Goal: Task Accomplishment & Management: Use online tool/utility

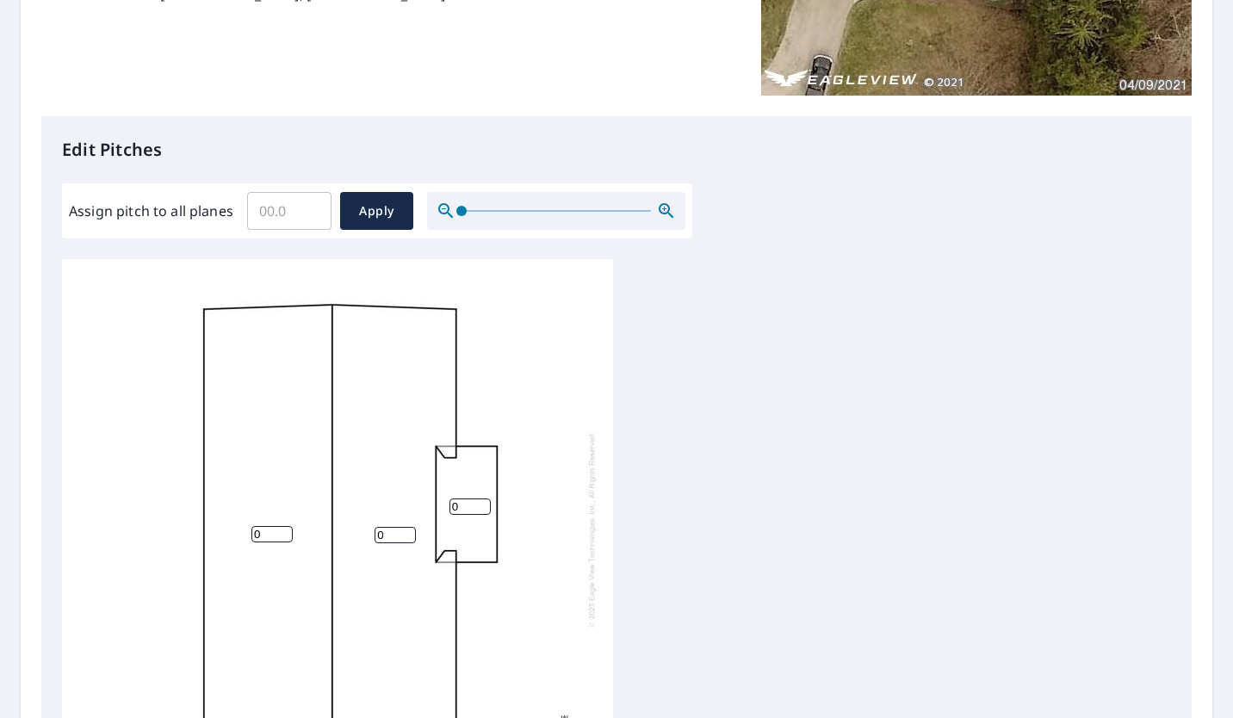
scroll to position [347, 0]
click at [451, 505] on input "0" at bounding box center [469, 506] width 41 height 16
type input "2"
drag, startPoint x: 395, startPoint y: 539, endPoint x: 359, endPoint y: 539, distance: 36.2
click at [359, 539] on div "0 0 2" at bounding box center [337, 528] width 551 height 541
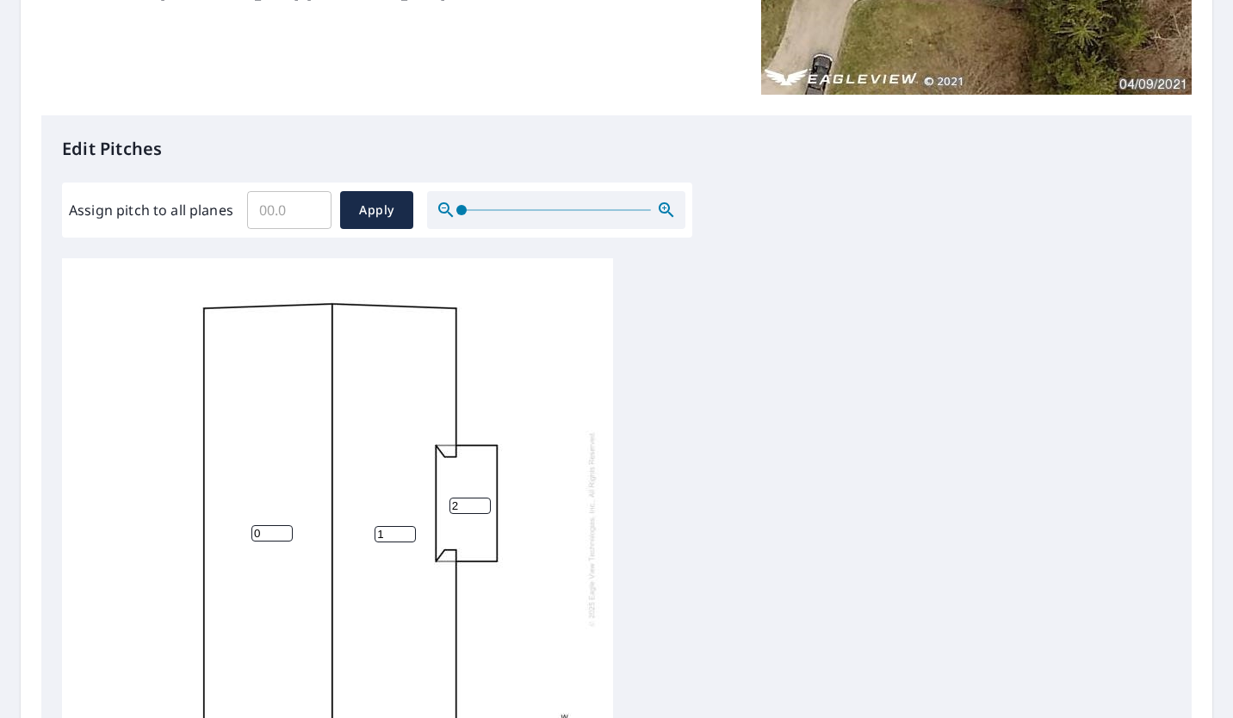
click at [406, 530] on input "1" at bounding box center [394, 534] width 41 height 16
click at [406, 530] on input "2" at bounding box center [394, 534] width 41 height 16
click at [406, 530] on input "3" at bounding box center [394, 534] width 41 height 16
type input "4"
click at [406, 530] on input "4" at bounding box center [394, 534] width 41 height 16
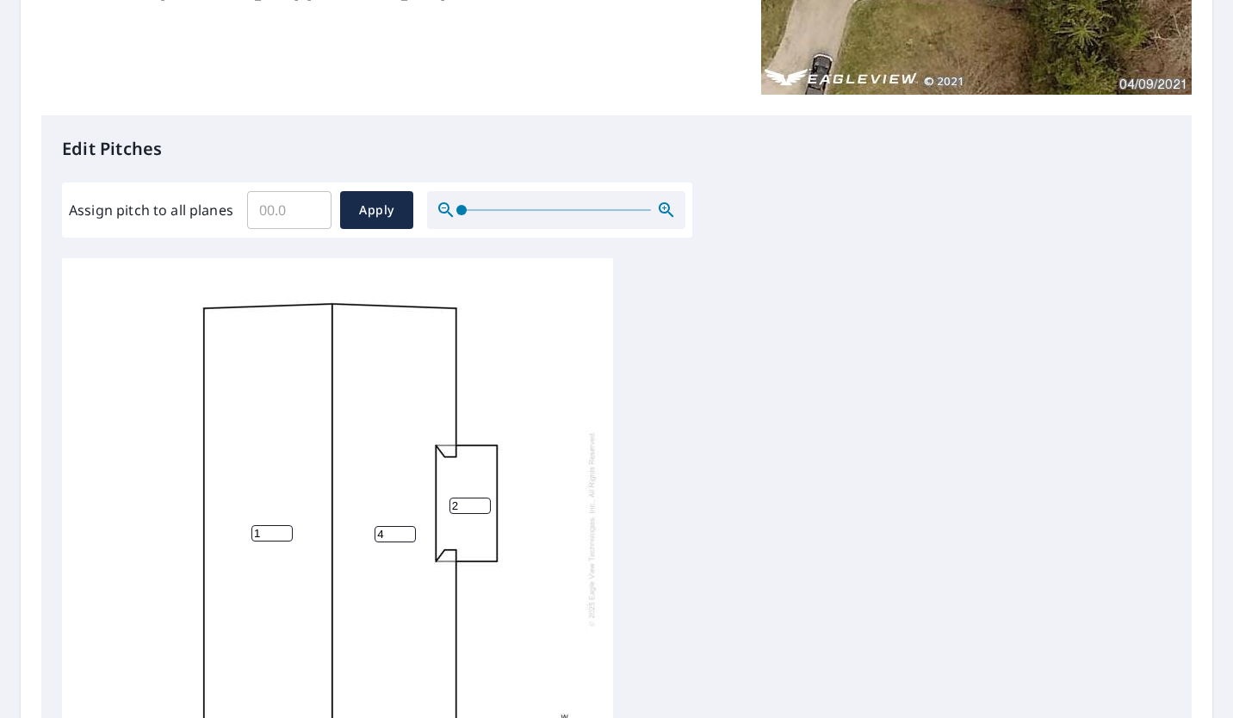
click at [283, 529] on input "1" at bounding box center [271, 533] width 41 height 16
click at [283, 529] on input "2" at bounding box center [271, 533] width 41 height 16
click at [283, 529] on input "3" at bounding box center [271, 533] width 41 height 16
type input "4"
click at [283, 529] on input "4" at bounding box center [271, 533] width 41 height 16
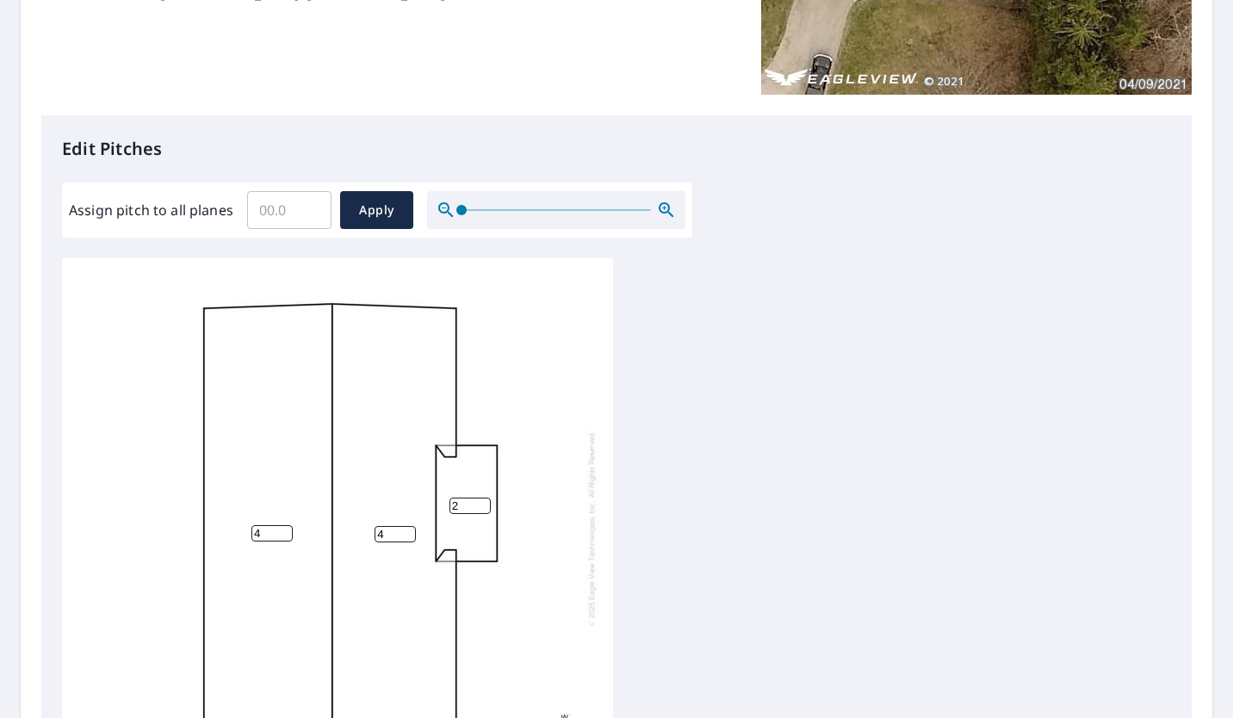
click at [682, 491] on div "4 4 2" at bounding box center [616, 528] width 1109 height 541
type input "5"
click at [406, 529] on input "5" at bounding box center [394, 534] width 41 height 16
type input "5"
click at [284, 531] on input "5" at bounding box center [271, 533] width 41 height 16
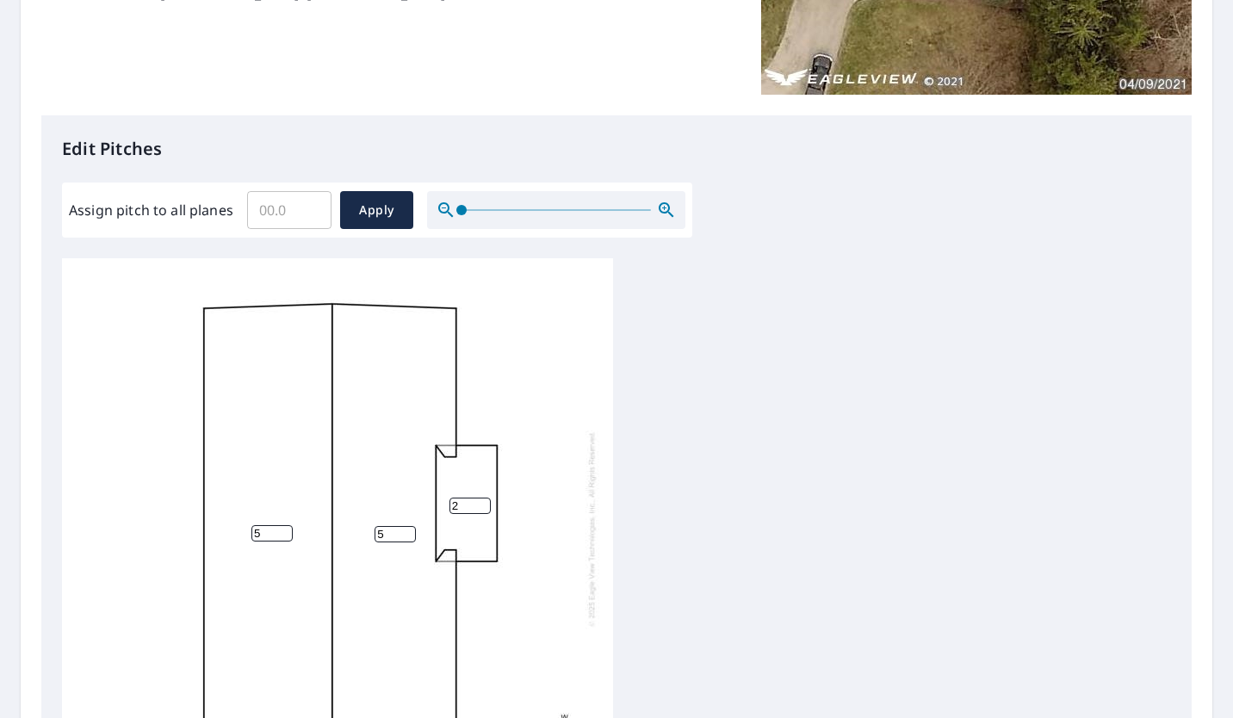
scroll to position [16, 0]
click at [684, 443] on div "5 5 2" at bounding box center [616, 528] width 1109 height 541
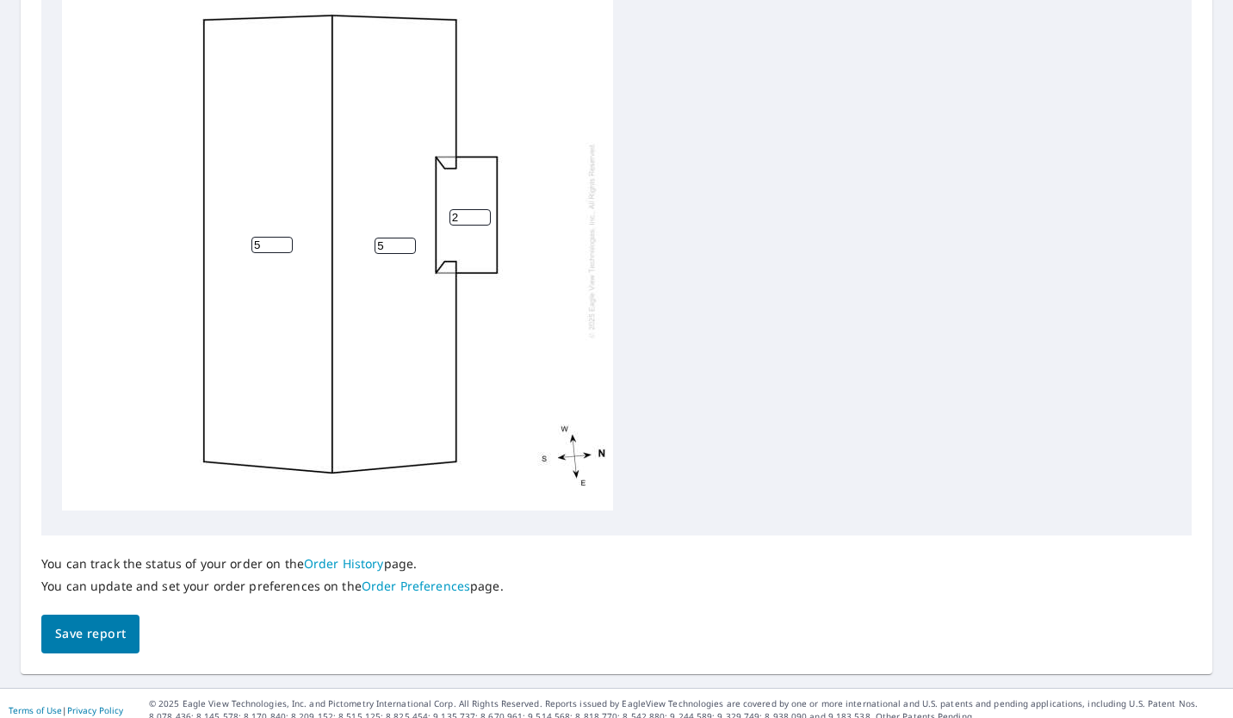
scroll to position [644, 0]
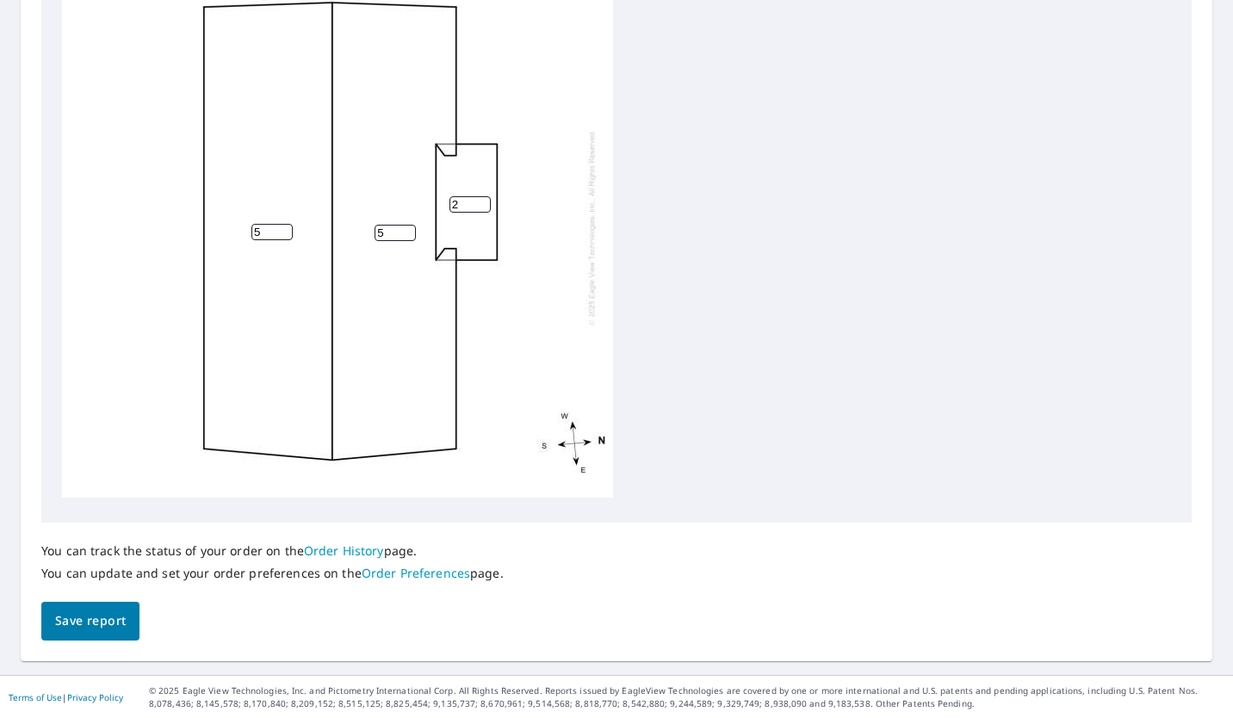
click at [122, 624] on span "Save report" at bounding box center [90, 621] width 71 height 22
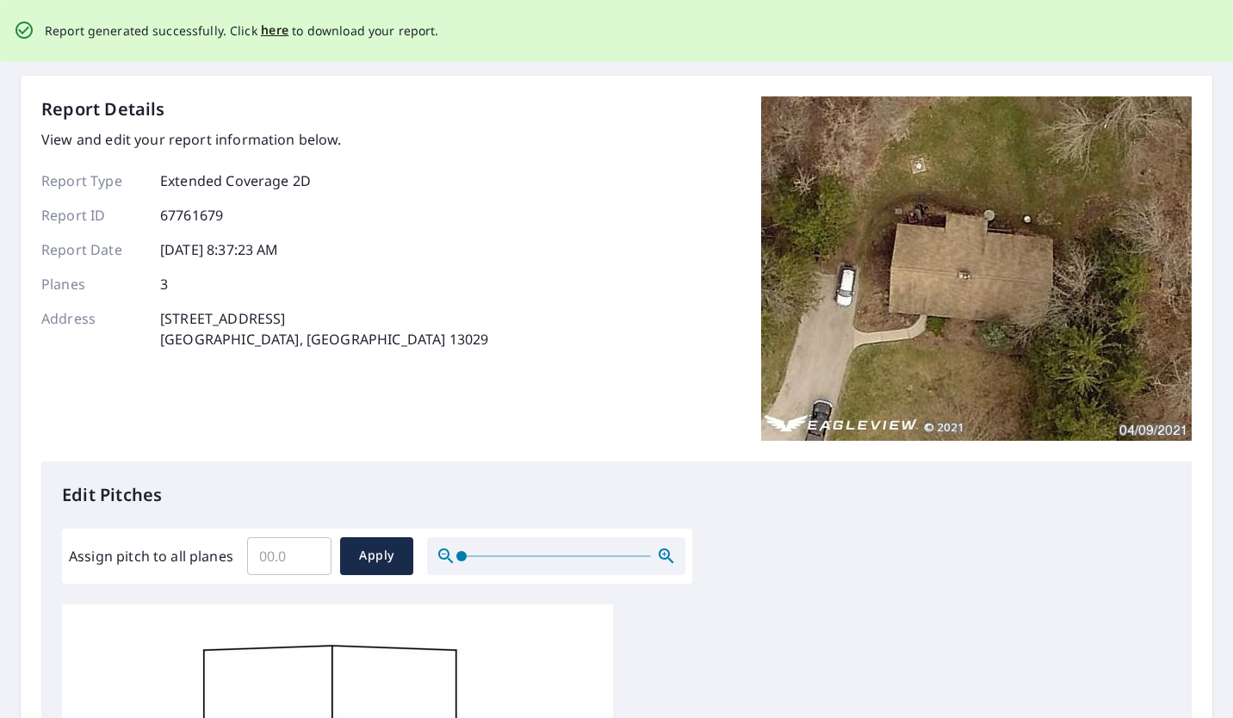
scroll to position [0, 0]
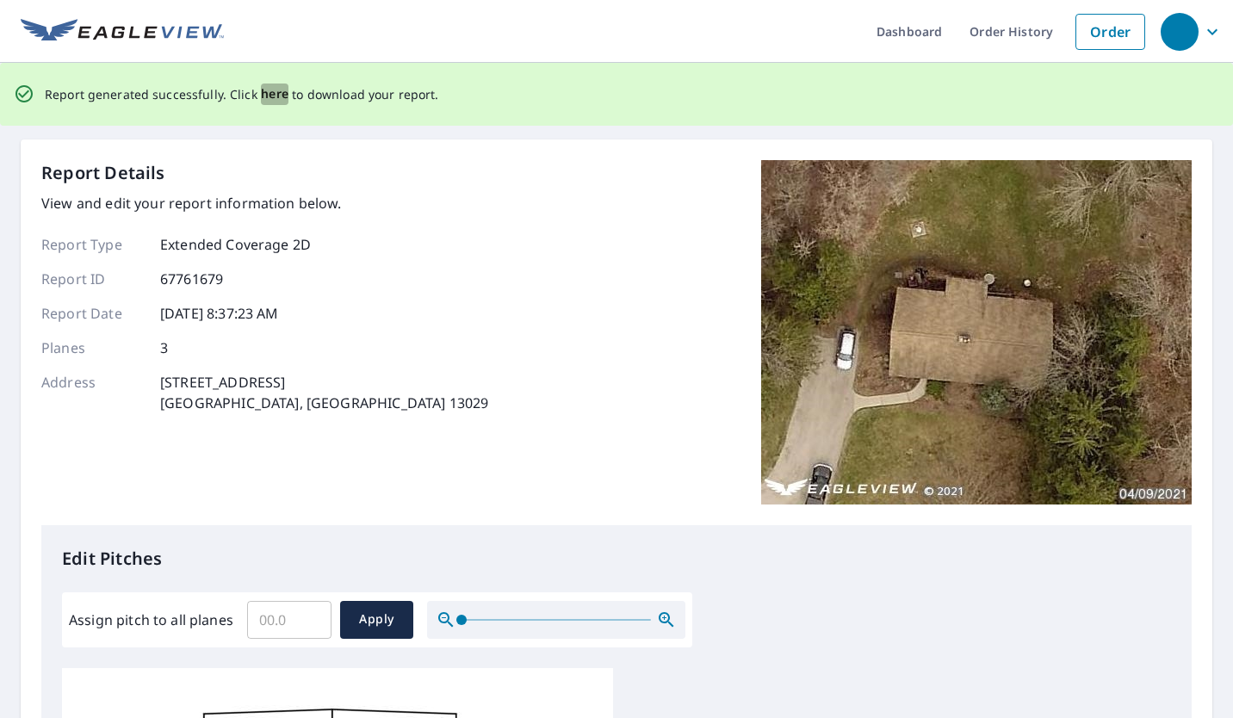
click at [273, 98] on span "here" at bounding box center [275, 94] width 28 height 22
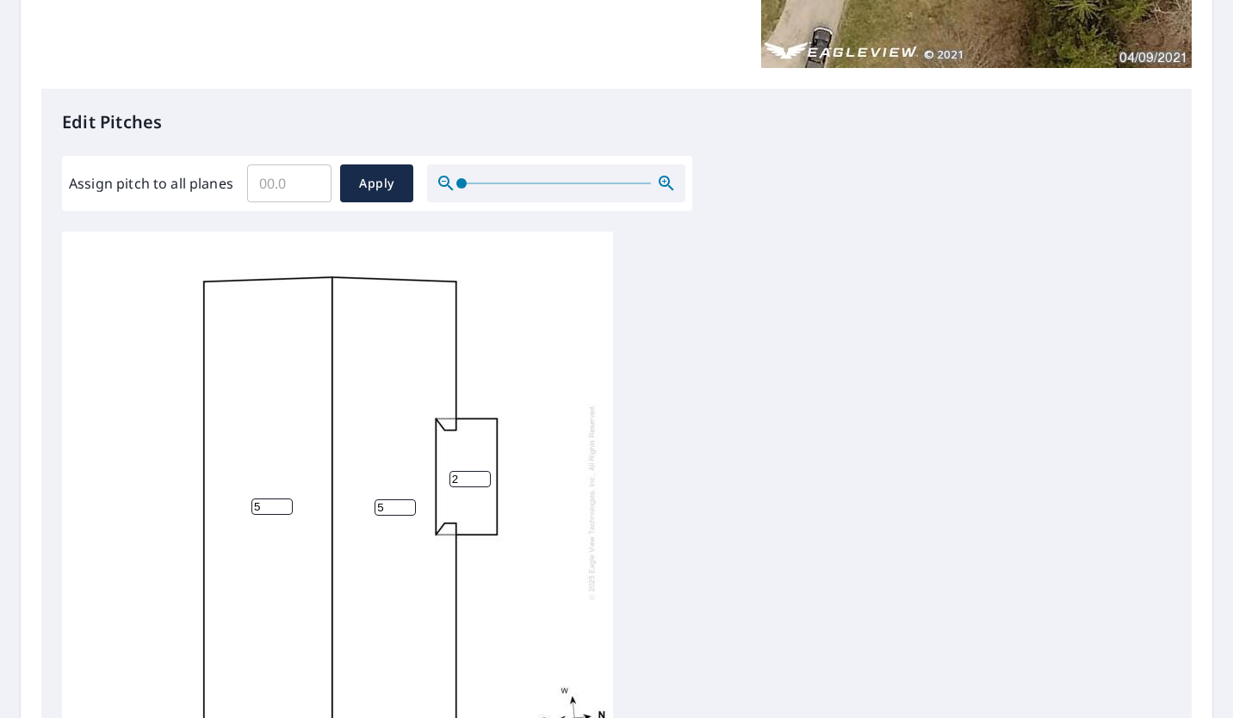
scroll to position [374, 0]
type input "4"
click at [287, 511] on input "4" at bounding box center [271, 506] width 41 height 16
type input "4"
click at [404, 511] on input "4" at bounding box center [394, 506] width 41 height 16
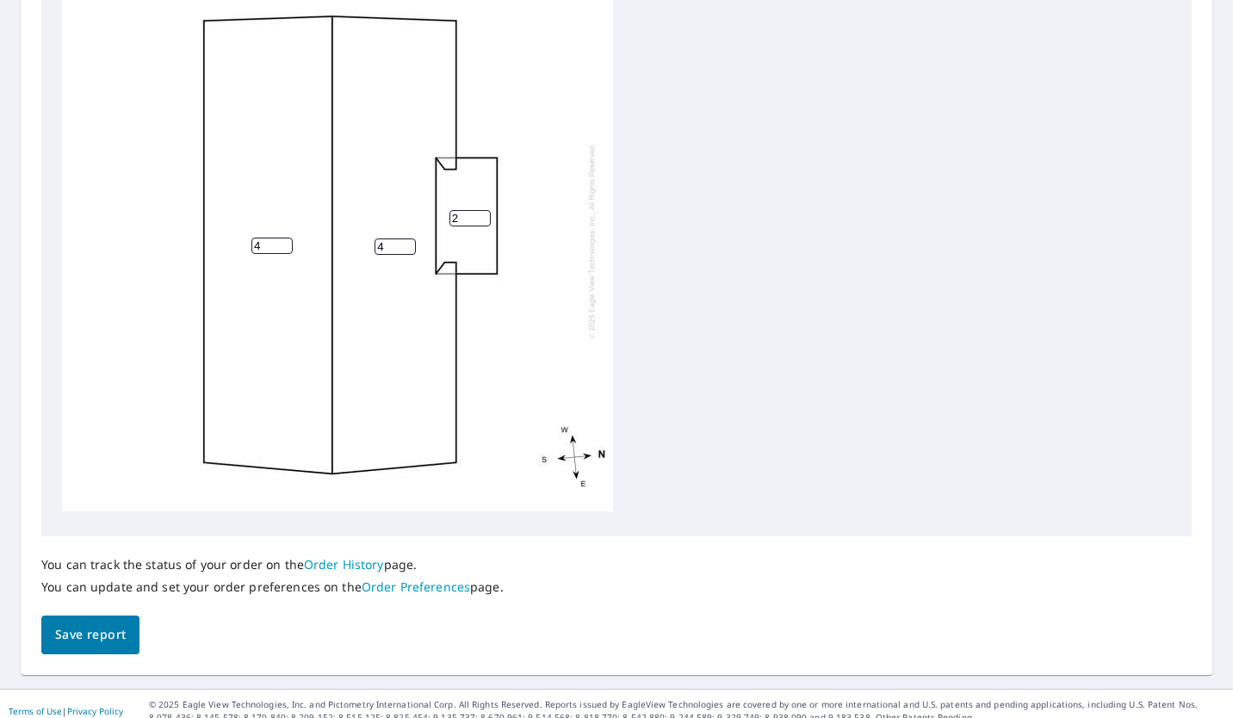
scroll to position [644, 0]
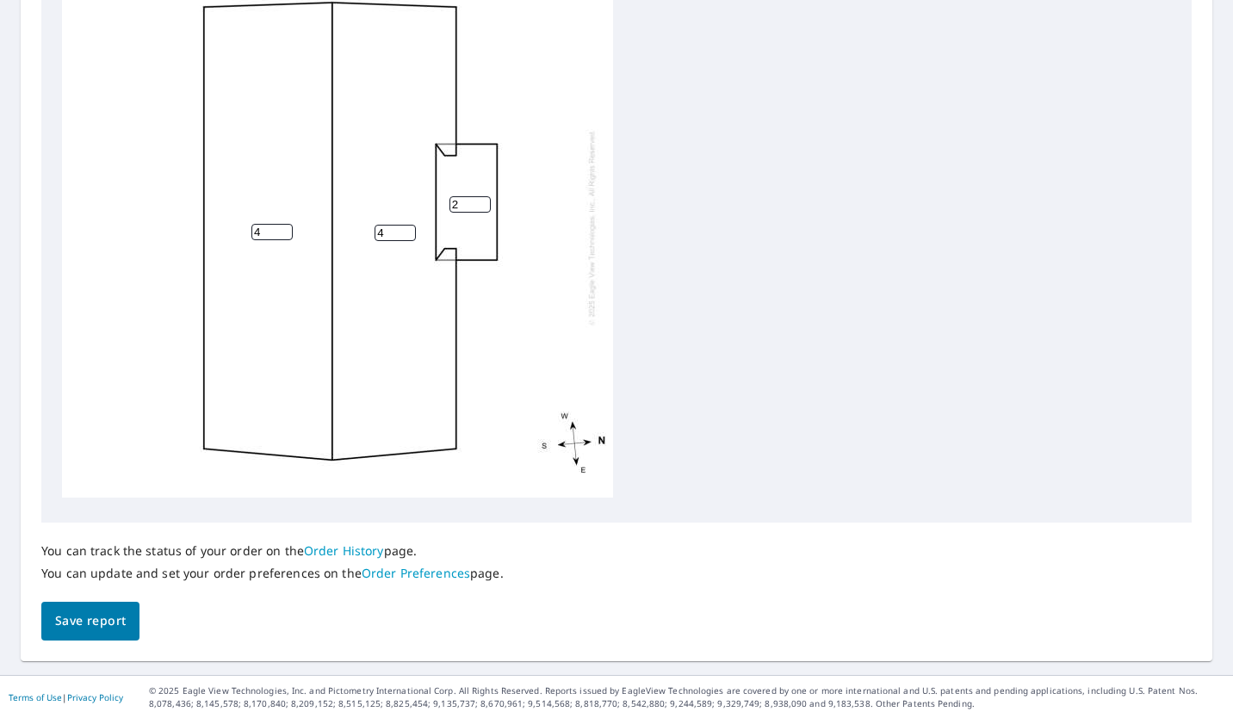
click at [82, 619] on span "Save report" at bounding box center [90, 621] width 71 height 22
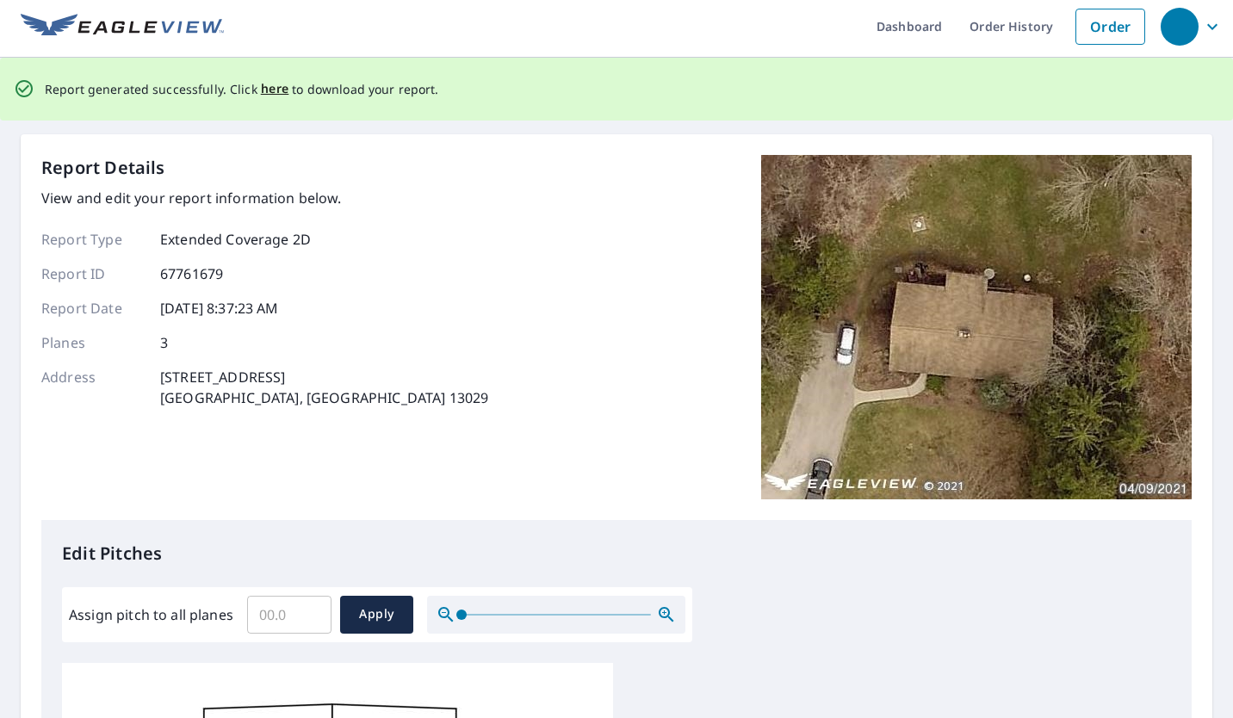
scroll to position [0, 0]
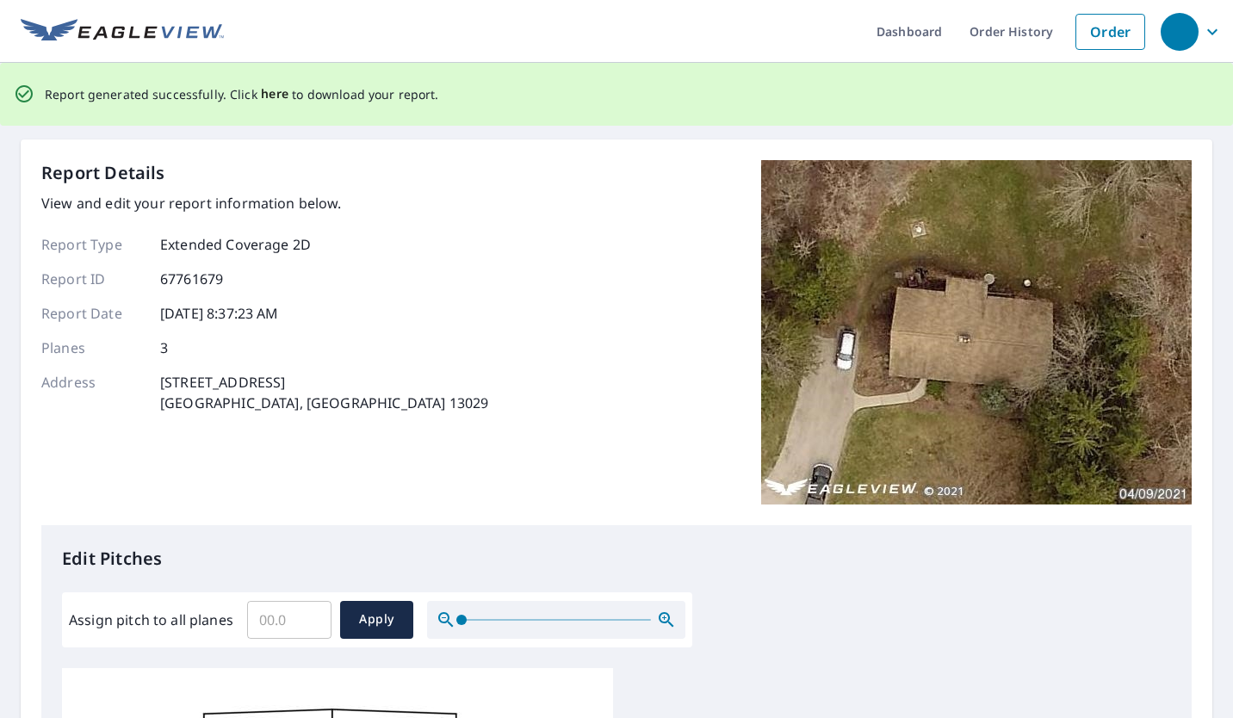
click at [274, 93] on span "here" at bounding box center [275, 94] width 28 height 22
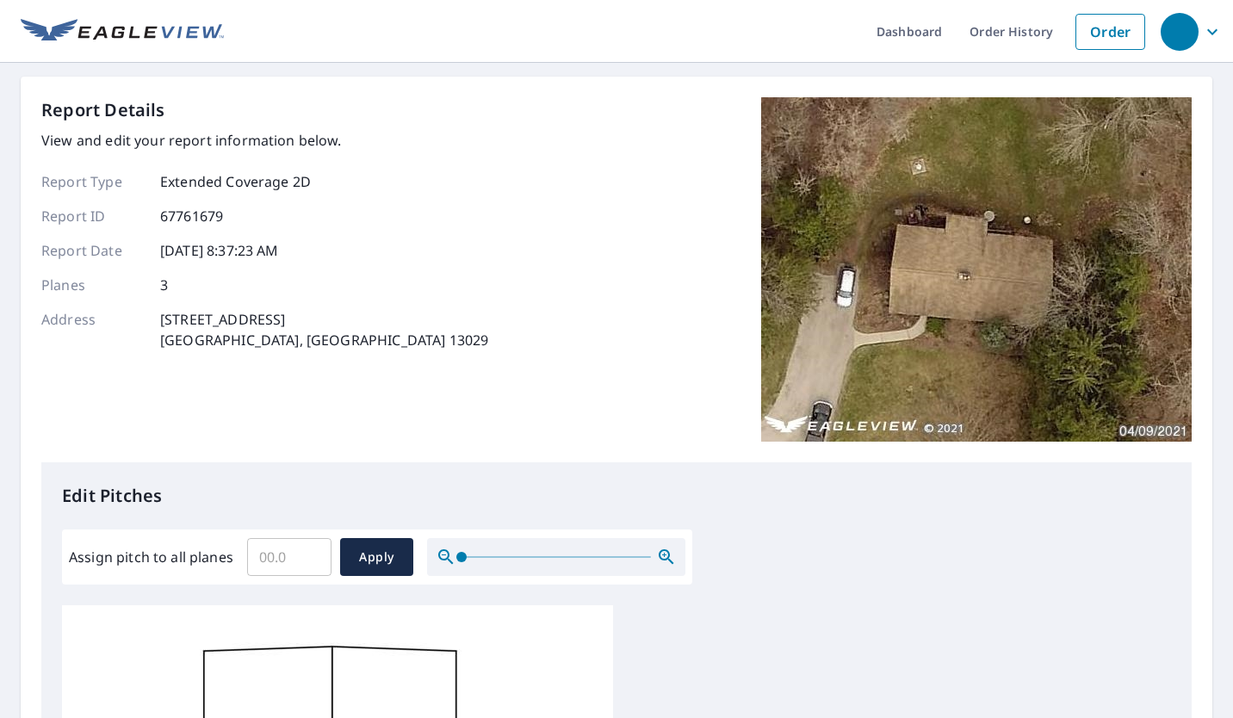
scroll to position [61, 0]
